Goal: Task Accomplishment & Management: Manage account settings

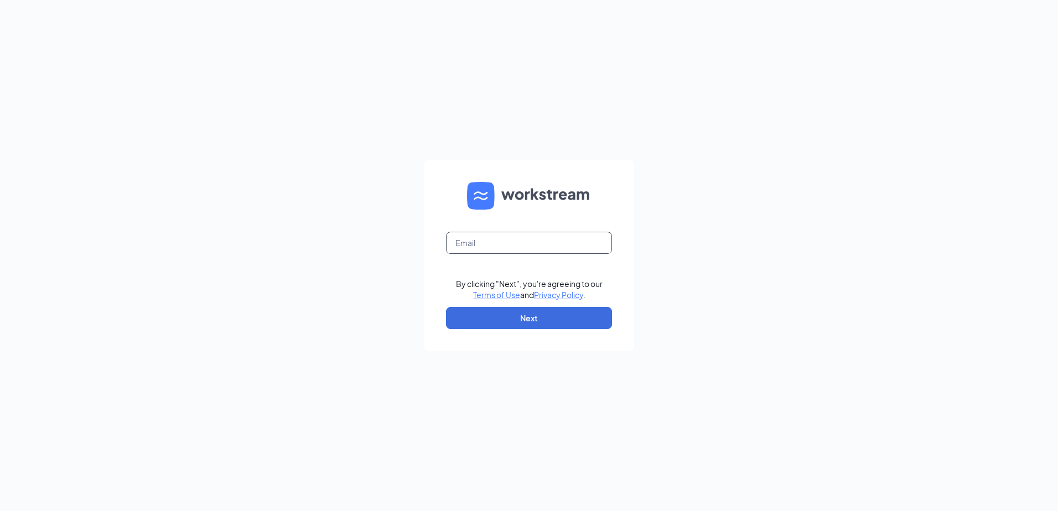
click at [495, 248] on input "text" at bounding box center [529, 243] width 166 height 22
type input "[EMAIL_ADDRESS][DOMAIN_NAME]"
click at [504, 313] on button "Next" at bounding box center [529, 318] width 166 height 22
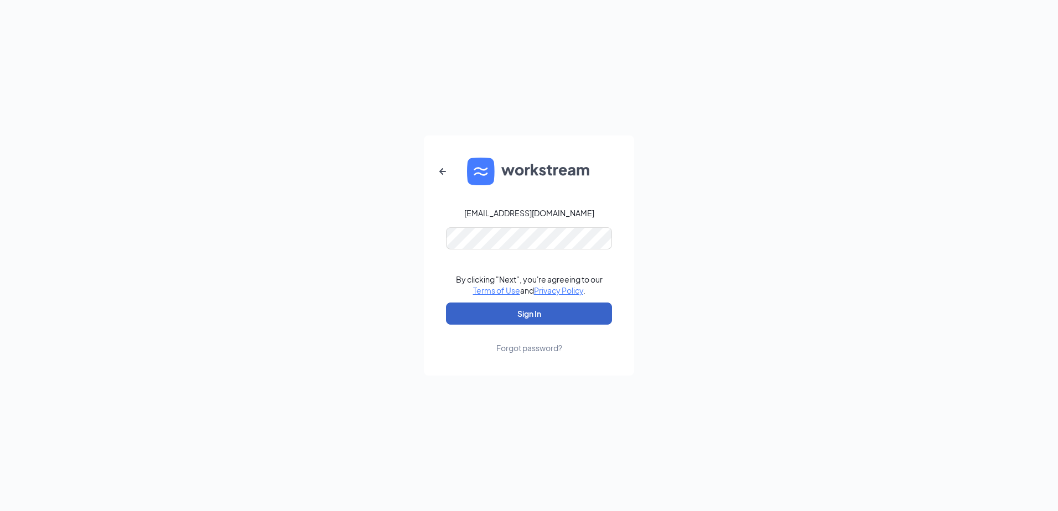
click at [500, 310] on button "Sign In" at bounding box center [529, 314] width 166 height 22
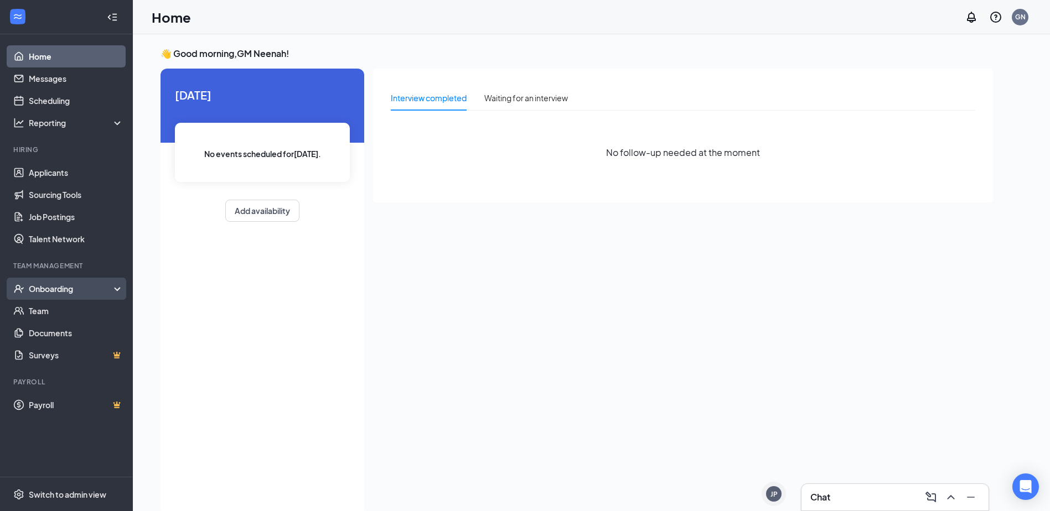
click at [59, 286] on div "Onboarding" at bounding box center [71, 288] width 85 height 11
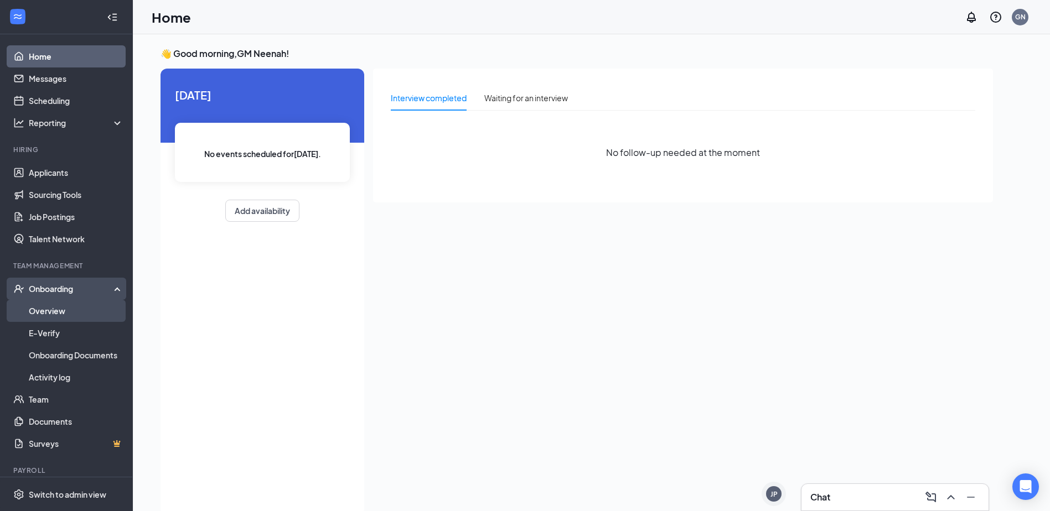
click at [56, 316] on link "Overview" at bounding box center [76, 311] width 95 height 22
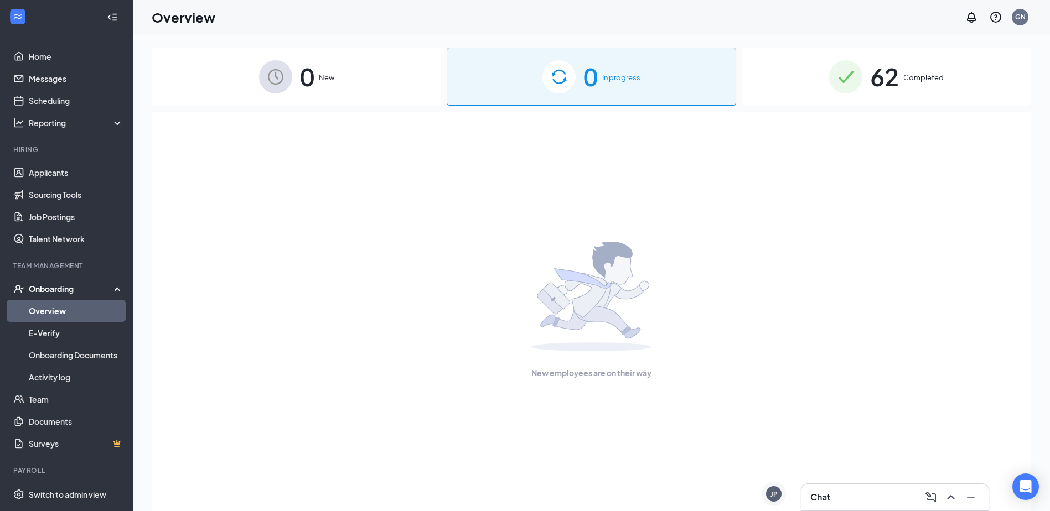
click at [906, 102] on div "62 Completed" at bounding box center [885, 77] width 289 height 58
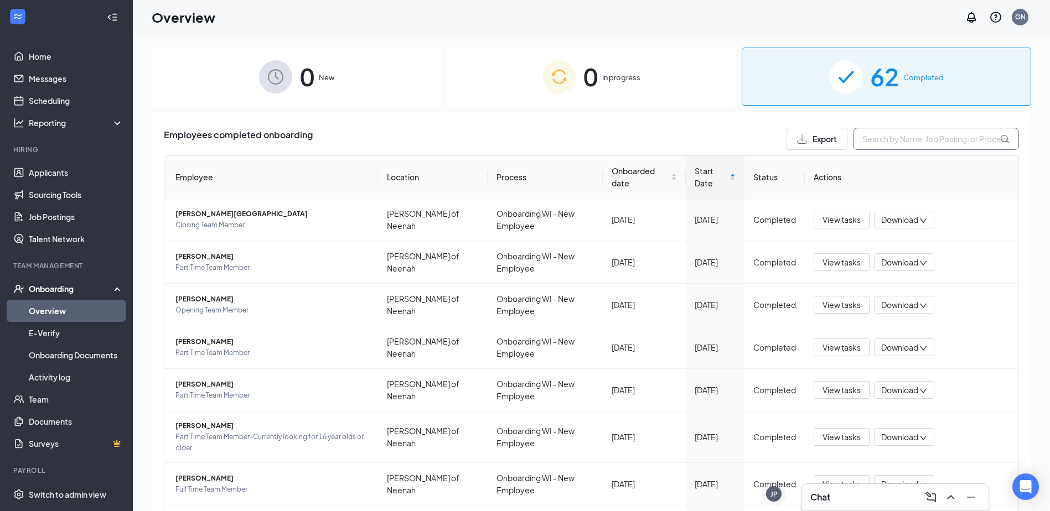
click at [897, 143] on input "text" at bounding box center [936, 139] width 166 height 22
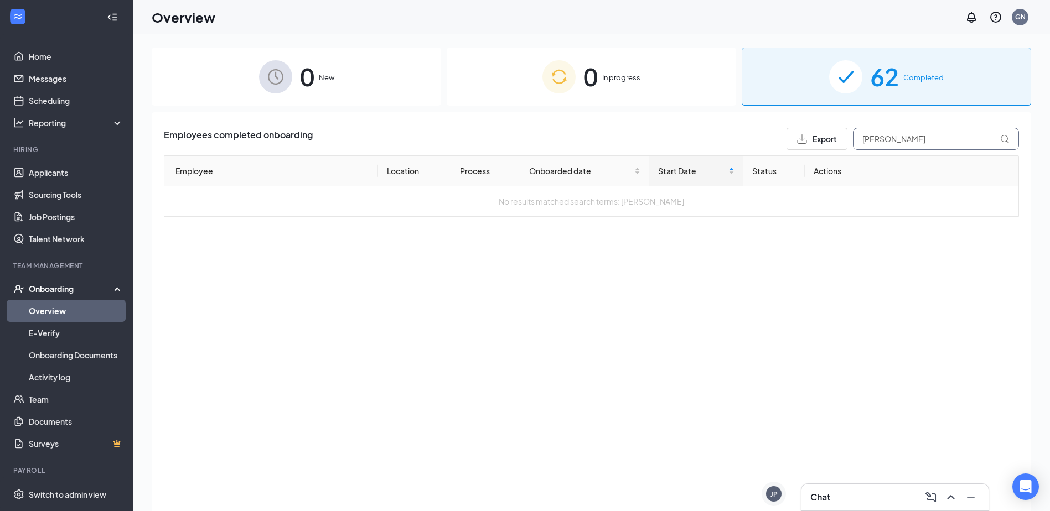
type input "[PERSON_NAME]"
click at [73, 170] on link "Applicants" at bounding box center [76, 173] width 95 height 22
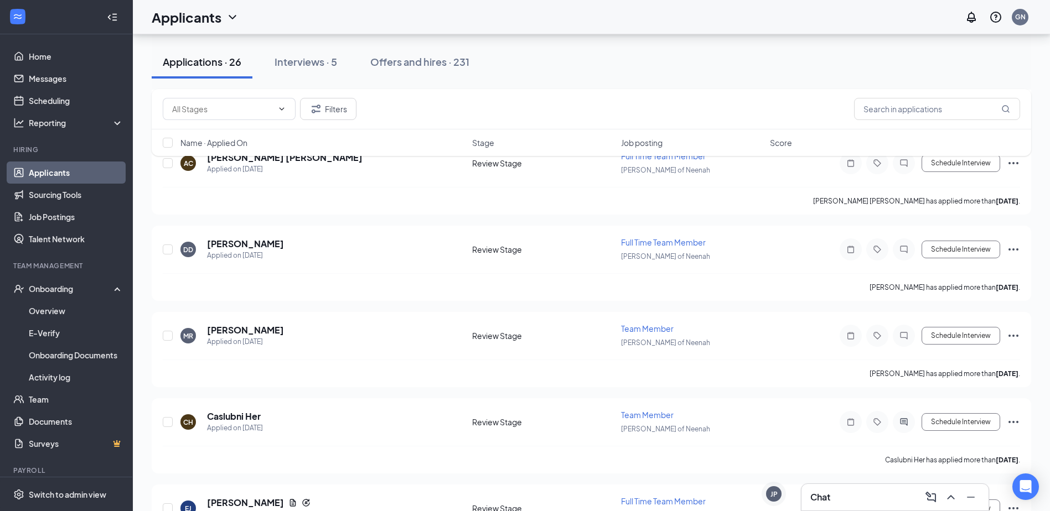
scroll to position [221, 0]
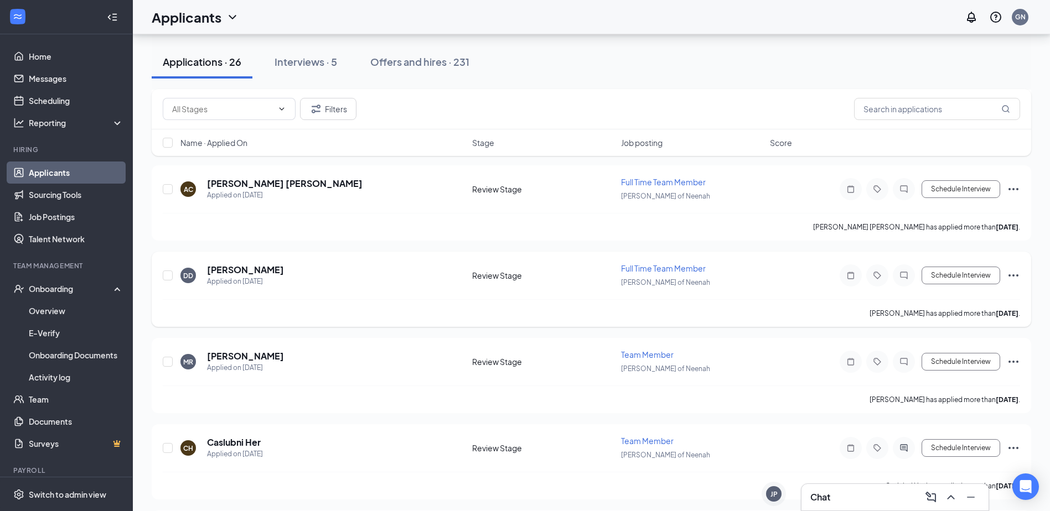
click at [1009, 272] on icon "Ellipses" at bounding box center [1012, 275] width 13 height 13
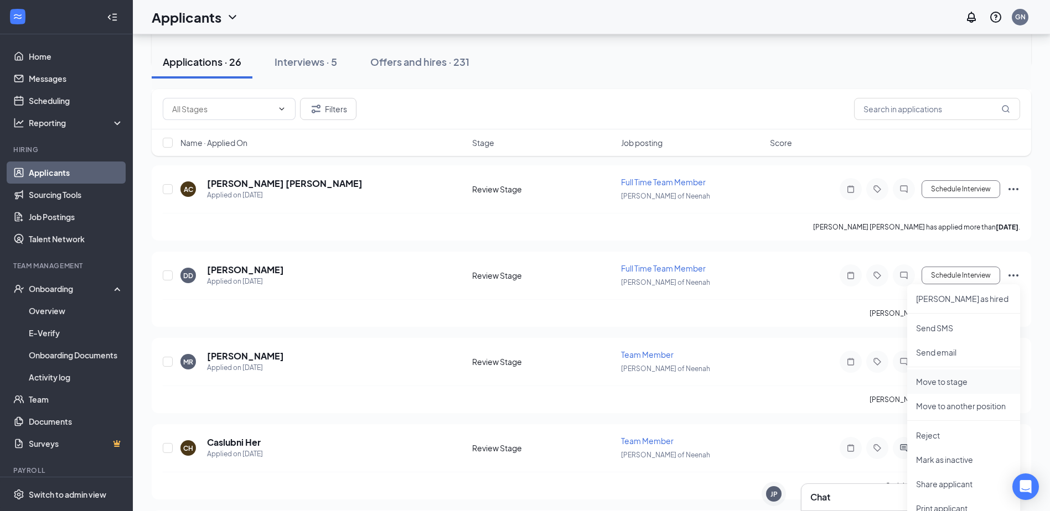
click at [965, 385] on p "Move to stage" at bounding box center [963, 381] width 95 height 11
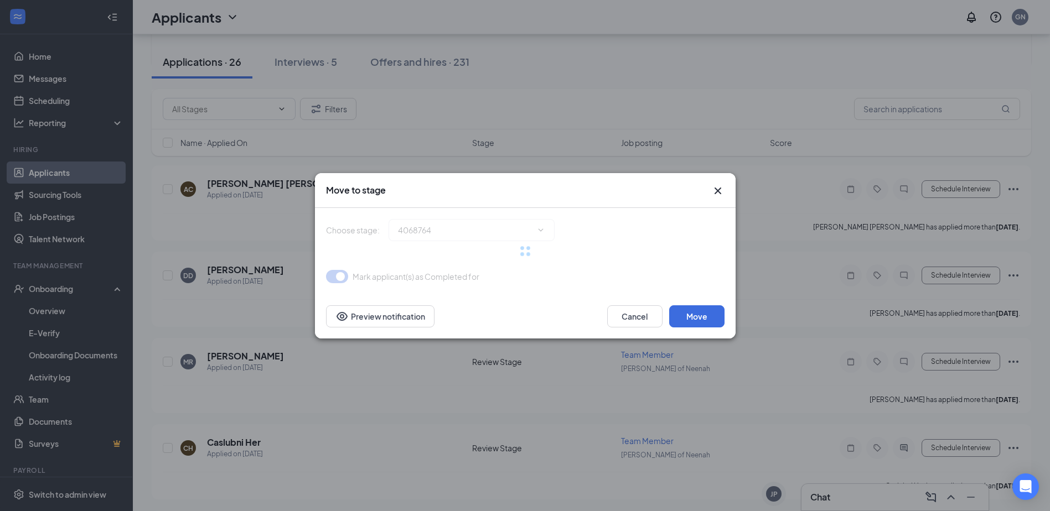
type input "Onsite Interview (next stage)"
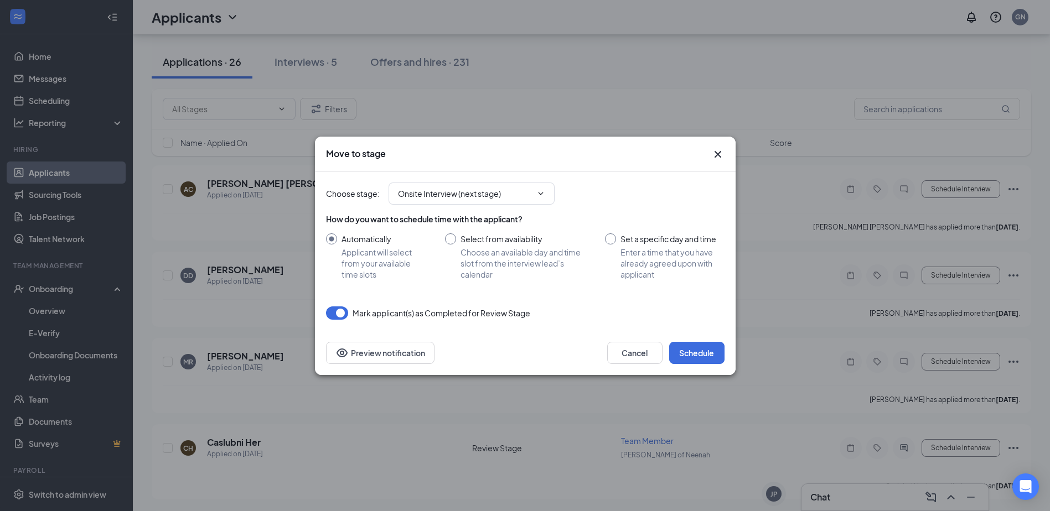
click at [617, 238] on input "Set a specific day and time Enter a time that you have already agreed upon with…" at bounding box center [664, 256] width 119 height 46
radio input "true"
radio input "false"
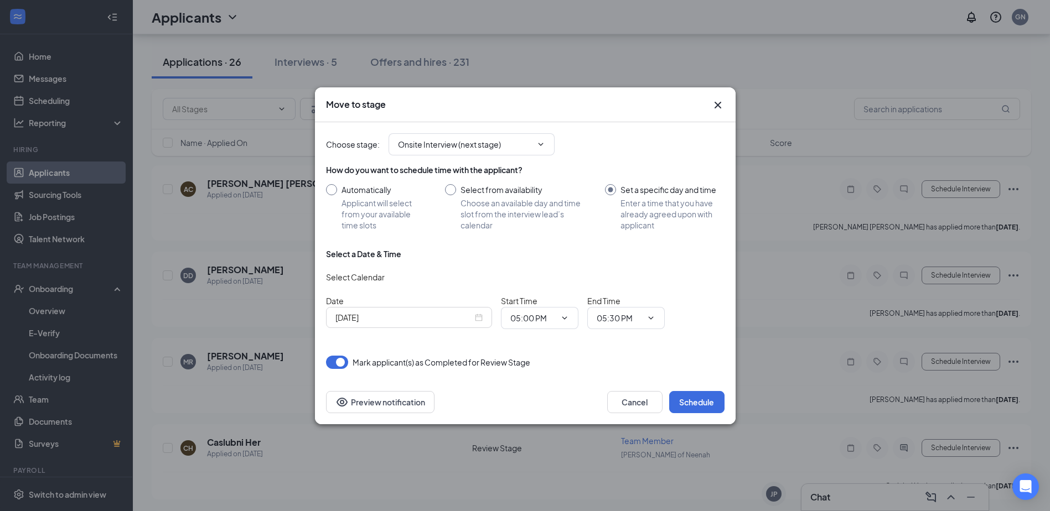
click at [482, 313] on div "Sep 15, 2025" at bounding box center [409, 317] width 166 height 21
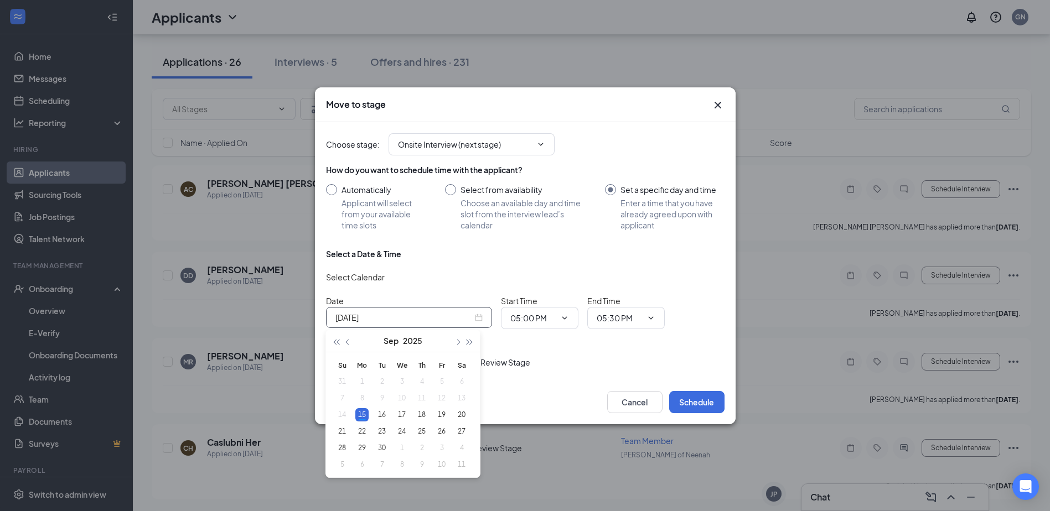
click at [476, 319] on div "Sep 15, 2025" at bounding box center [408, 318] width 147 height 12
click at [401, 432] on div "24" at bounding box center [401, 431] width 13 height 13
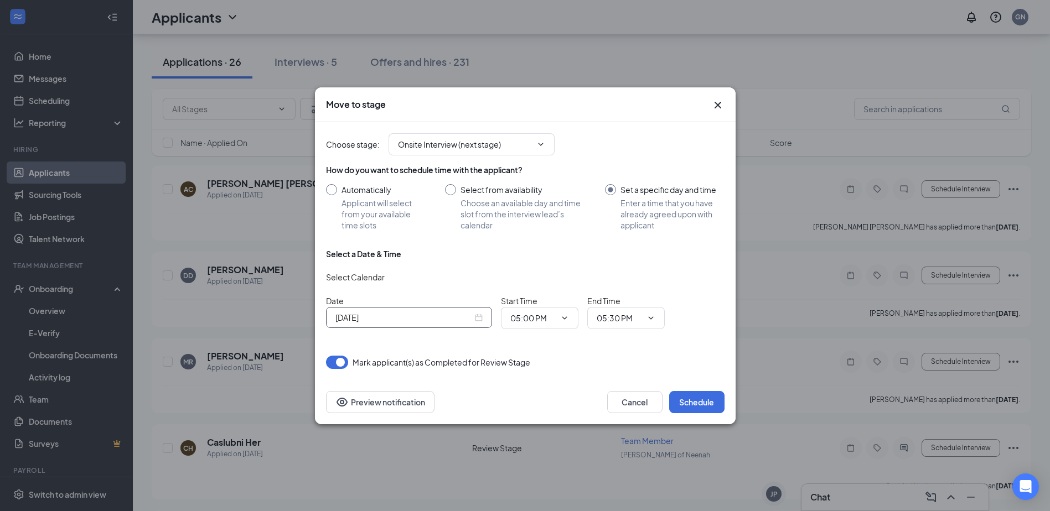
click at [476, 319] on div "Sep 24, 2025" at bounding box center [408, 318] width 147 height 12
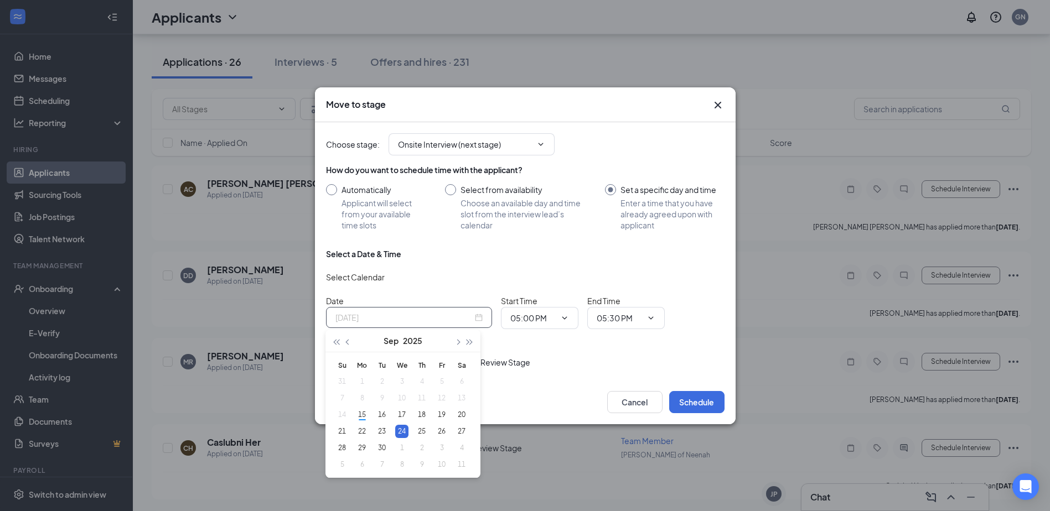
type input "Sep 24, 2025"
click at [717, 101] on icon "Cross" at bounding box center [717, 104] width 13 height 13
